Goal: Transaction & Acquisition: Book appointment/travel/reservation

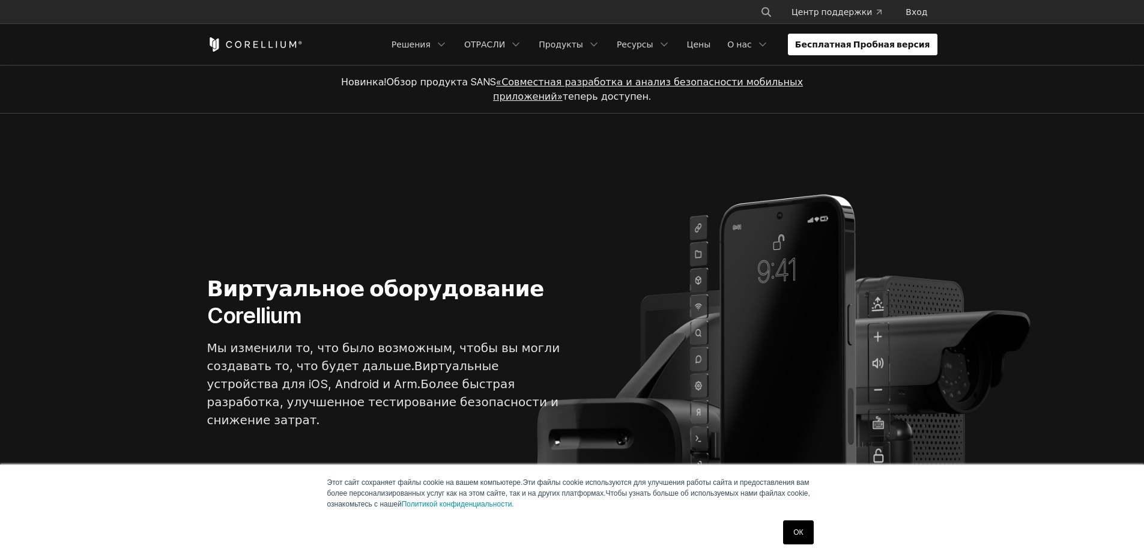
click at [900, 51] on link "Бесплатная Пробная версия" at bounding box center [863, 45] width 150 height 22
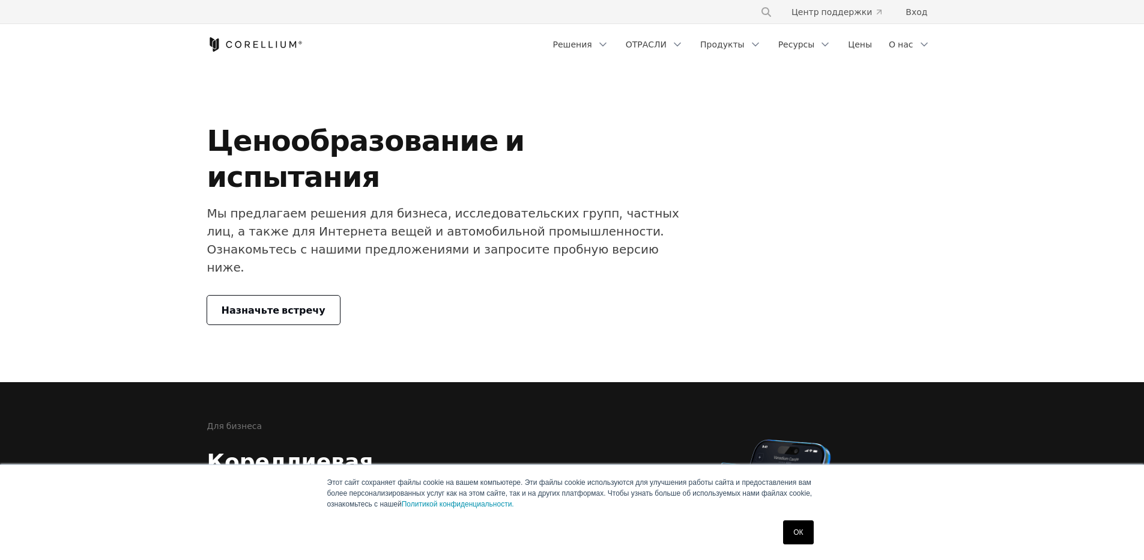
click at [280, 232] on div "Ценообразование и испытания Мы предлагаем решения для бизнеса, исследовательски…" at bounding box center [446, 224] width 503 height 202
click at [280, 303] on span "Назначьте встречу" at bounding box center [274, 310] width 104 height 14
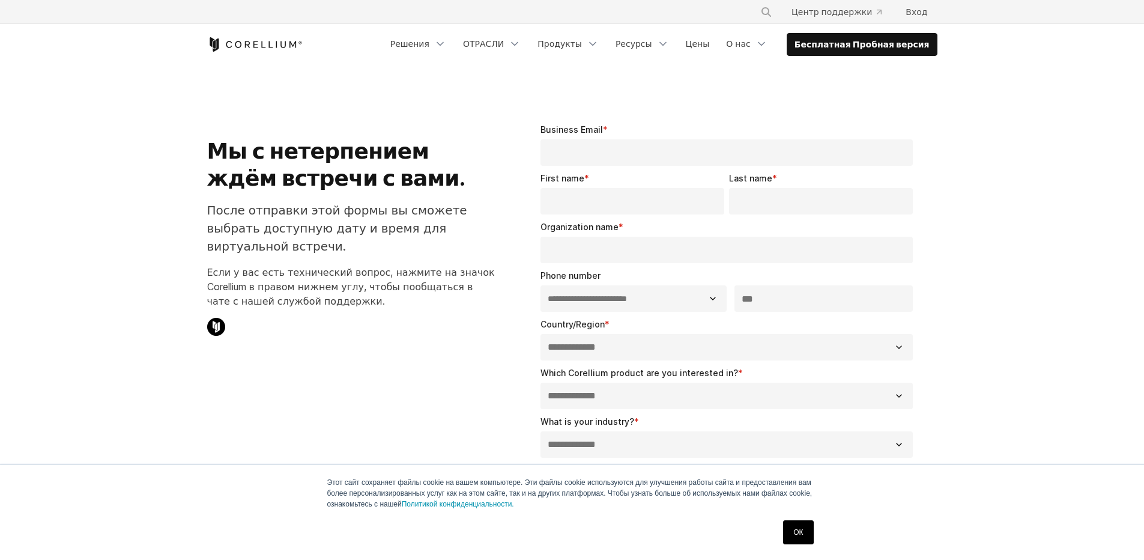
select select "**"
